Goal: Transaction & Acquisition: Download file/media

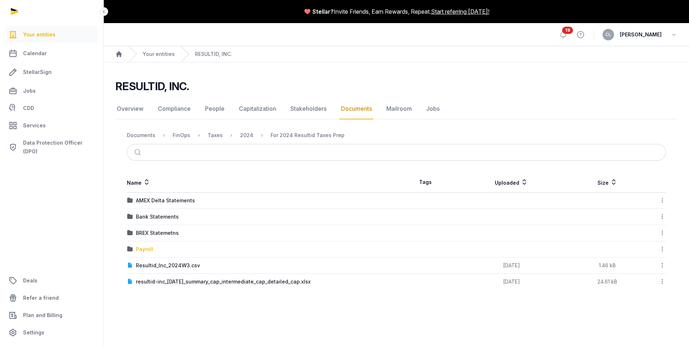
click at [143, 249] on div "Payroll" at bounding box center [144, 248] width 17 height 7
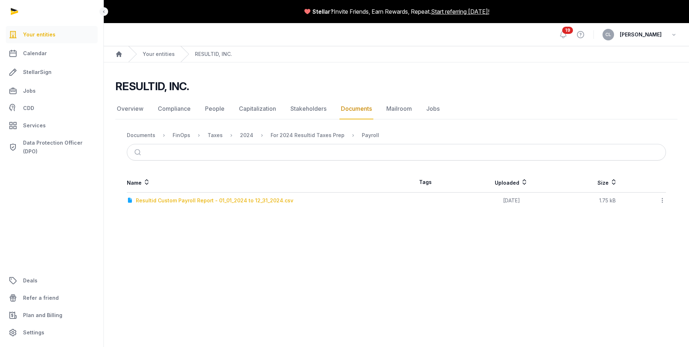
click at [225, 199] on div "Resultid Custom Payroll Report - 01_01_2024 to 12_31_2024.csv" at bounding box center [214, 200] width 157 height 7
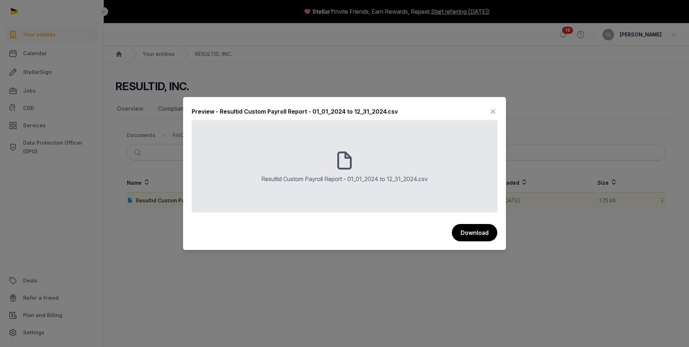
click at [469, 236] on button "Download" at bounding box center [474, 232] width 45 height 17
click at [493, 108] on icon at bounding box center [493, 112] width 9 height 12
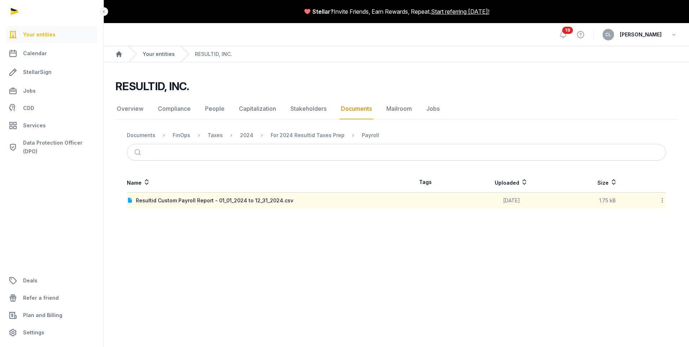
click at [171, 52] on link "Your entities" at bounding box center [159, 53] width 32 height 7
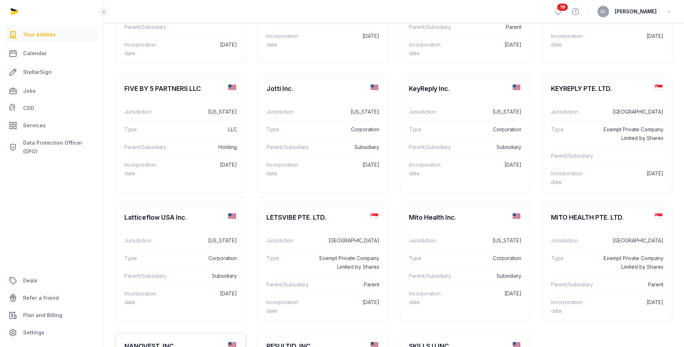
scroll to position [252, 0]
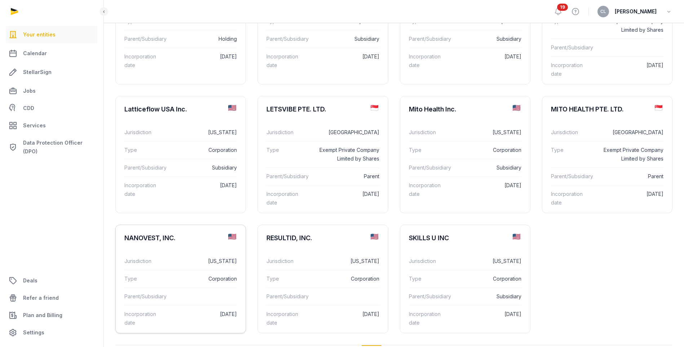
click at [219, 251] on dl "Jurisdiction [US_STATE] Type Corporation Parent/Subsidiary Incorporation date […" at bounding box center [181, 291] width 130 height 90
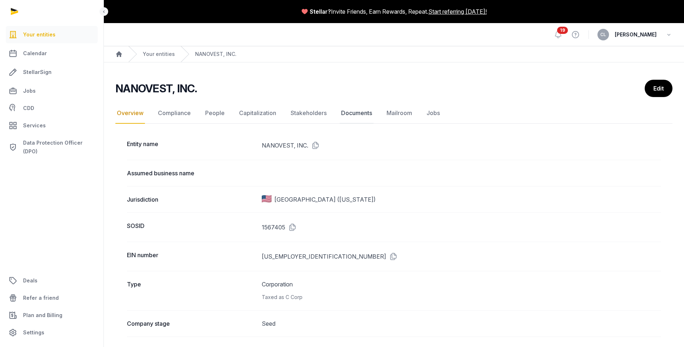
click at [353, 114] on link "Documents" at bounding box center [356, 113] width 34 height 21
